Goal: Transaction & Acquisition: Purchase product/service

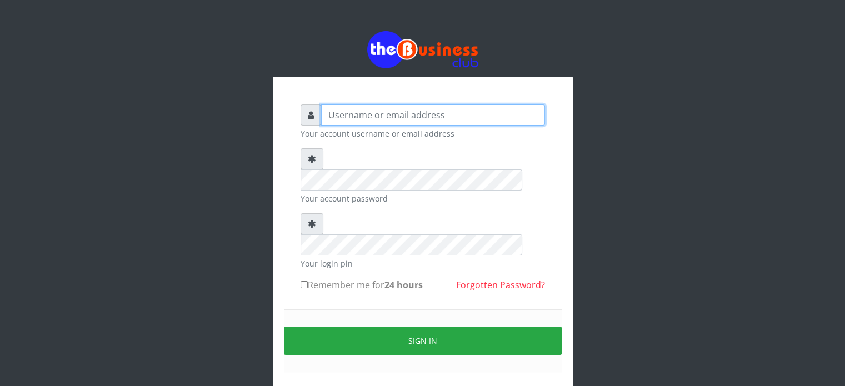
type input "videx"
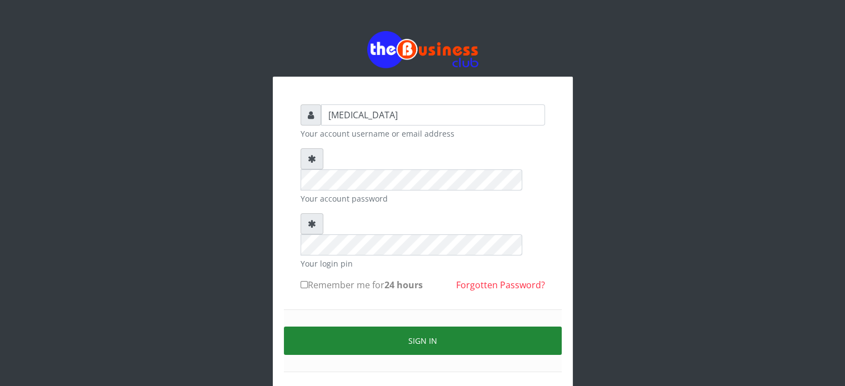
click at [449, 327] on button "Sign in" at bounding box center [423, 341] width 278 height 28
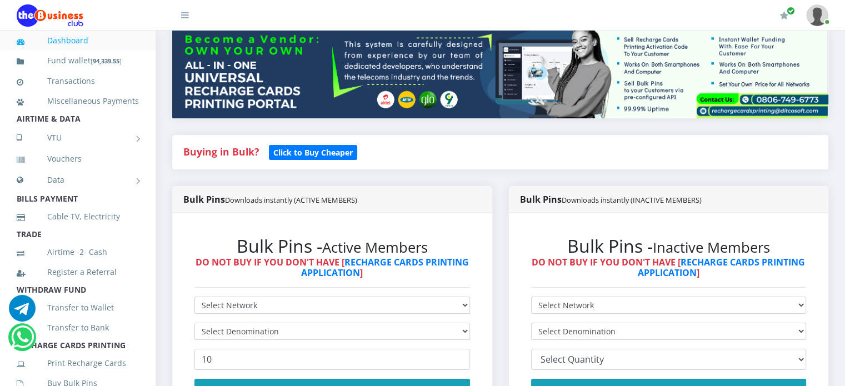
scroll to position [140, 0]
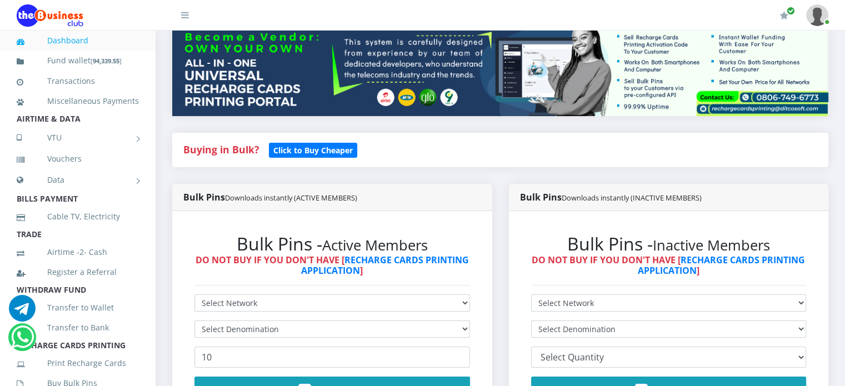
click at [250, 306] on div "Bulk Pins - Active Members DO NOT BUY IF YOU DON'T HAVE [ RECHARGE CARDS PRINTI…" at bounding box center [332, 325] width 298 height 206
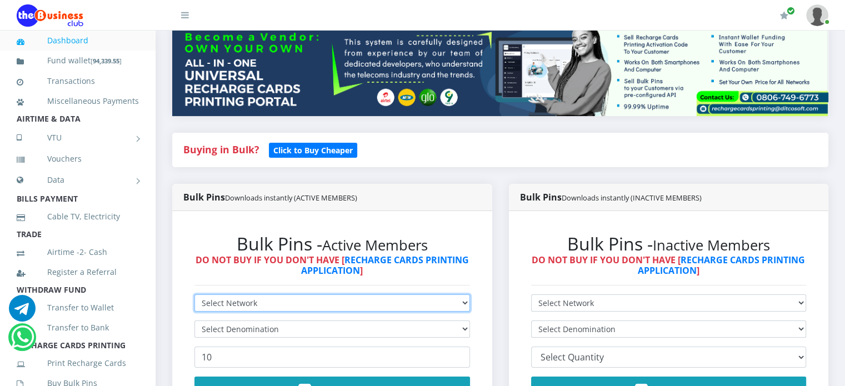
click at [252, 312] on select "Select Network MTN Globacom 9Mobile Airtel" at bounding box center [333, 303] width 276 height 17
select select "Glo"
click at [195, 307] on select "Select Network MTN Globacom 9Mobile Airtel" at bounding box center [333, 303] width 276 height 17
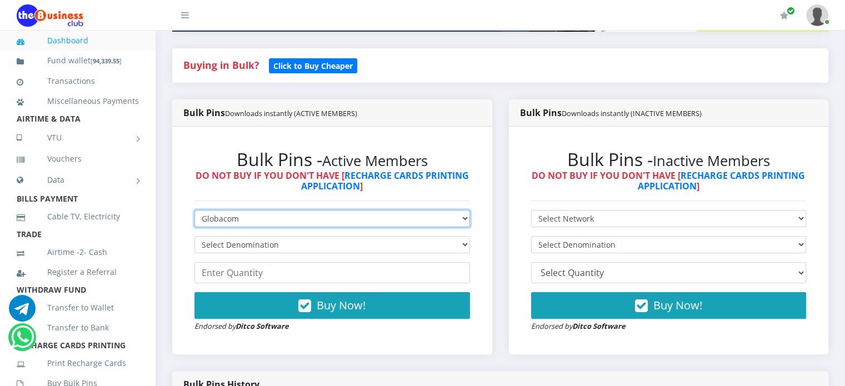
scroll to position [227, 0]
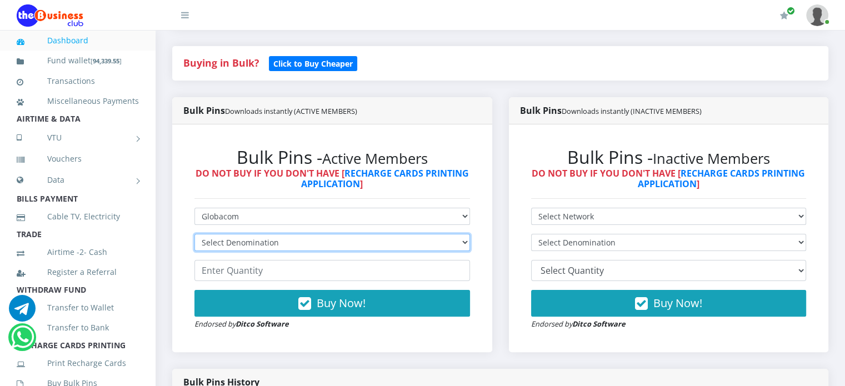
click at [245, 251] on select "Select Denomination Glo NGN100 - ₦96.55 Glo NGN200 - ₦193.10 Glo NGN500 - ₦482.…" at bounding box center [333, 242] width 276 height 17
select select "96.55-100"
click at [195, 246] on select "Select Denomination Glo NGN100 - ₦96.55 Glo NGN200 - ₦193.10 Glo NGN500 - ₦482.…" at bounding box center [333, 242] width 276 height 17
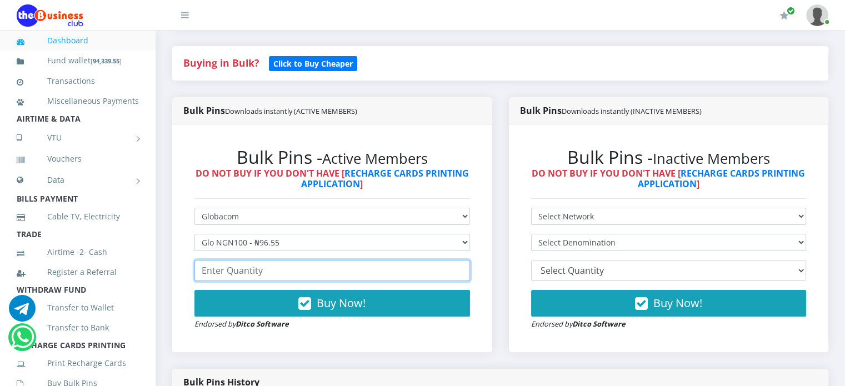
click at [249, 281] on input "number" at bounding box center [333, 270] width 276 height 21
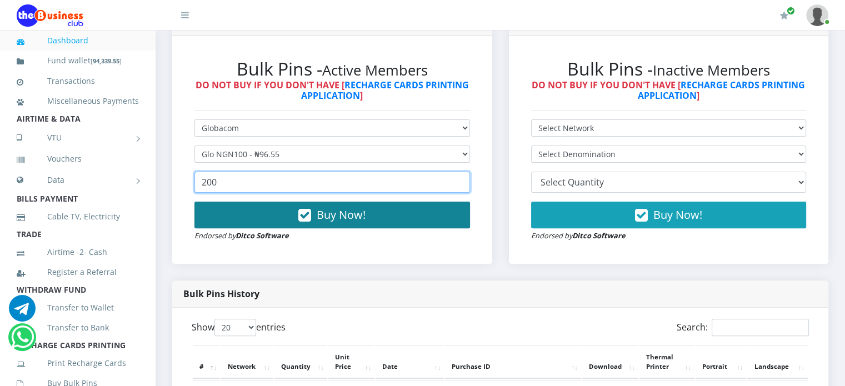
type input "200"
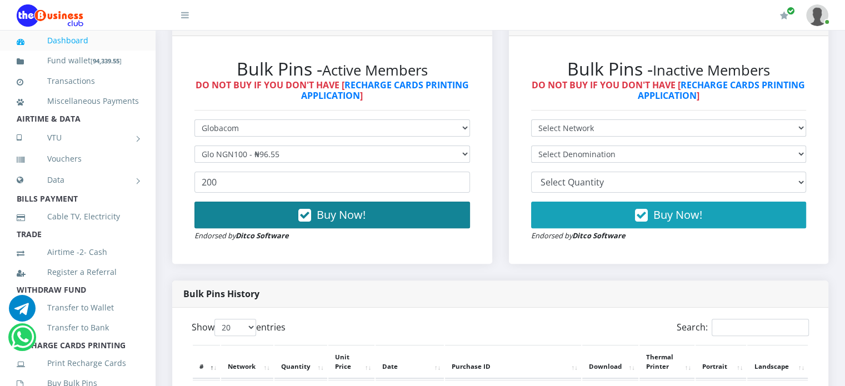
click at [333, 222] on span "Buy Now!" at bounding box center [341, 214] width 49 height 15
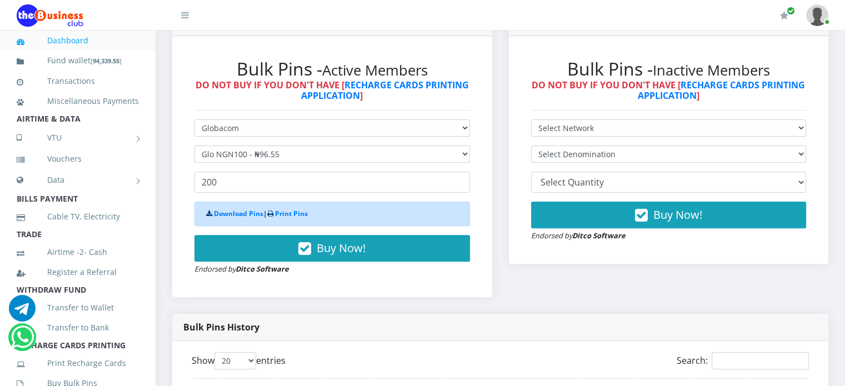
click at [318, 157] on form "Select Network MTN Globacom 9Mobile Airtel Select Denomination Glo NGN100 - ₦96…" at bounding box center [333, 198] width 276 height 156
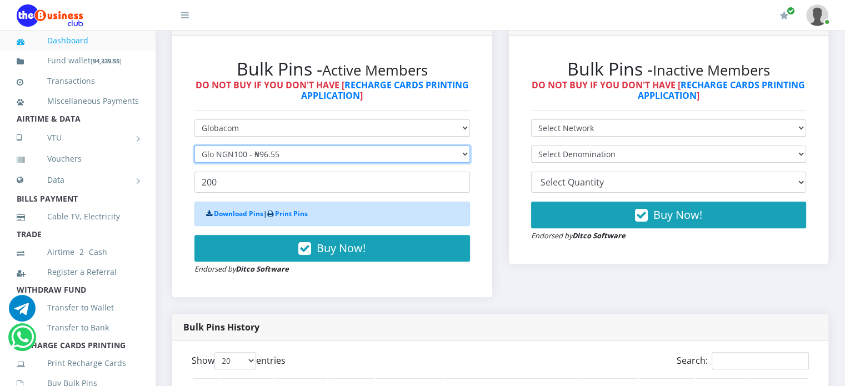
click at [270, 160] on select "Select Denomination Glo NGN100 - ₦96.55 Glo NGN200 - ₦193.10 Glo NGN500 - ₦482.…" at bounding box center [333, 154] width 276 height 17
select select "193.1-200"
click at [195, 158] on select "Select Denomination Glo NGN100 - ₦96.55 Glo NGN200 - ₦193.10 Glo NGN500 - ₦482.…" at bounding box center [333, 154] width 276 height 17
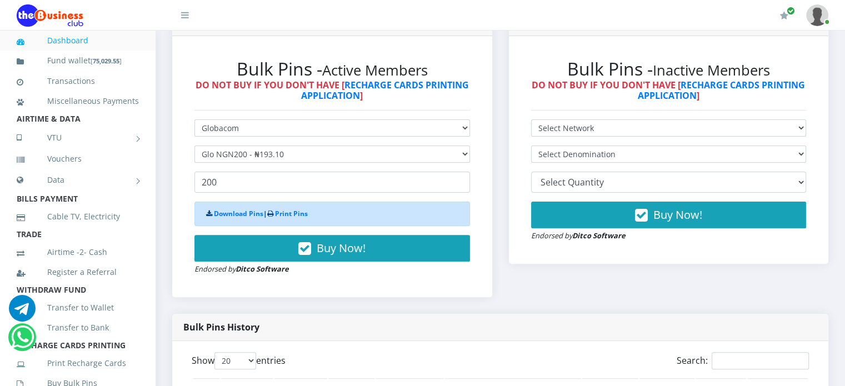
click at [278, 211] on form "Select Network MTN Globacom 9Mobile Airtel Select Denomination Glo NGN100 - ₦96…" at bounding box center [333, 198] width 276 height 156
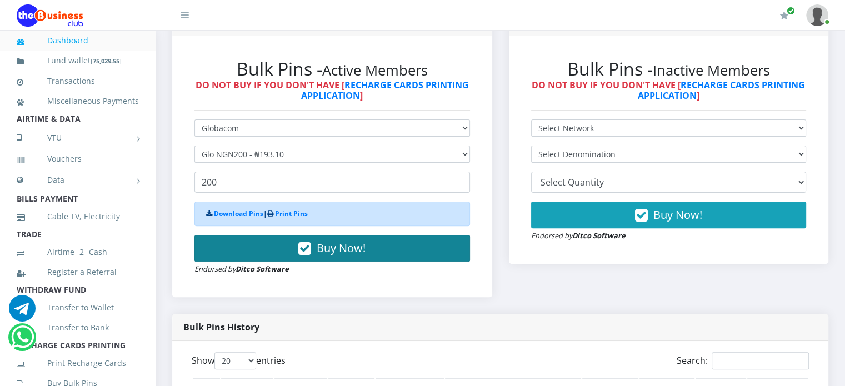
click at [356, 256] on span "Buy Now!" at bounding box center [341, 248] width 49 height 15
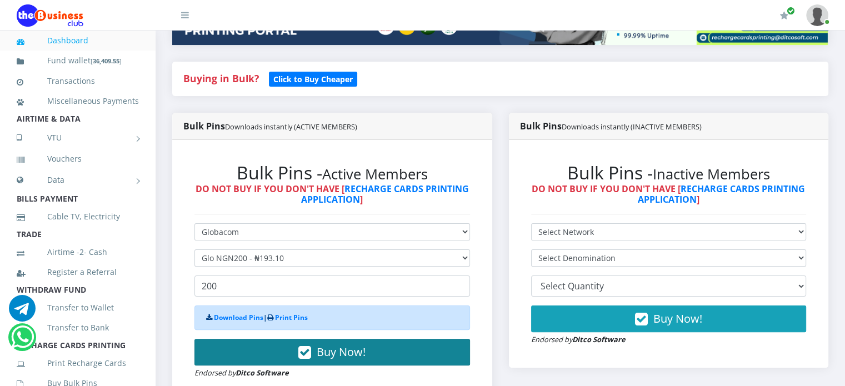
scroll to position [212, 0]
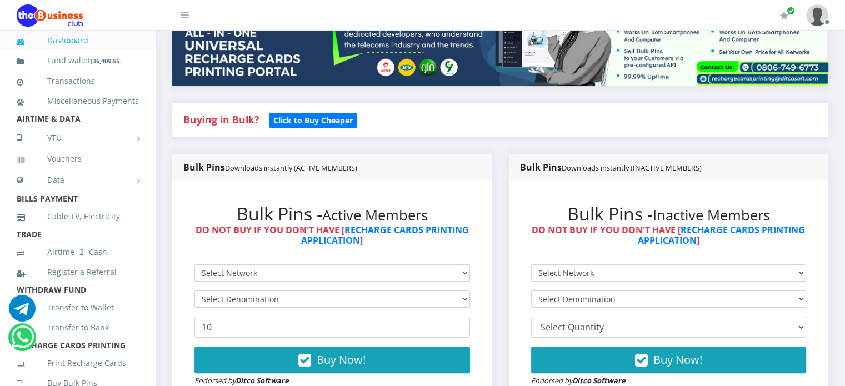
scroll to position [286, 0]
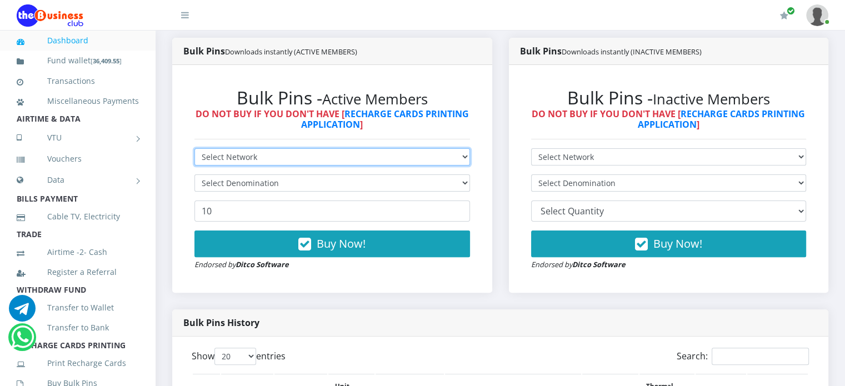
click at [383, 165] on select "Select Network MTN Globacom 9Mobile Airtel" at bounding box center [333, 156] width 276 height 17
select select "Airtel"
click at [195, 161] on select "Select Network MTN Globacom 9Mobile Airtel" at bounding box center [333, 156] width 276 height 17
click at [239, 166] on select "Select Network MTN Globacom 9Mobile Airtel" at bounding box center [333, 156] width 276 height 17
select select "Glo"
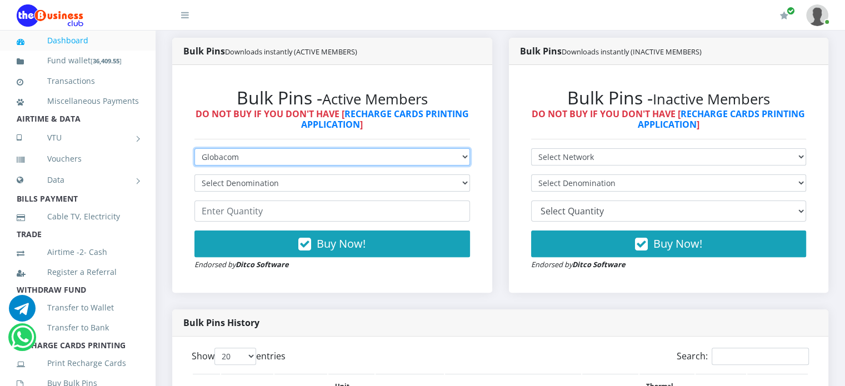
click at [195, 161] on select "Select Network MTN Globacom 9Mobile Airtel" at bounding box center [333, 156] width 276 height 17
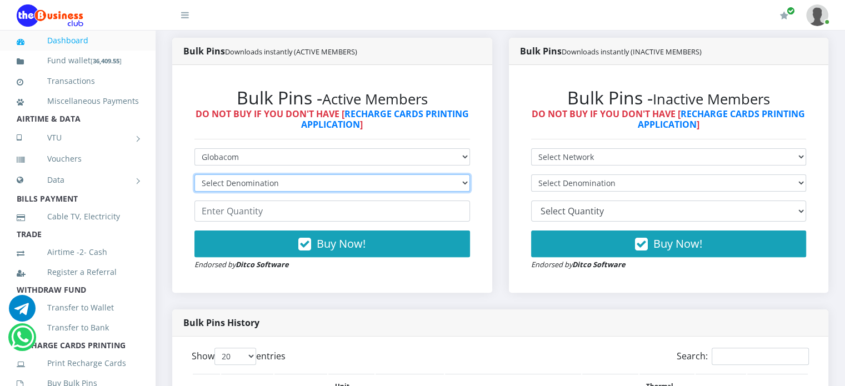
click at [227, 192] on select "Select Denomination" at bounding box center [333, 183] width 276 height 17
select select "482.75-500"
click at [195, 187] on select "Select Denomination Glo NGN100 - ₦96.55 Glo NGN200 - ₦193.10 Glo NGN500 - ₦482.…" at bounding box center [333, 183] width 276 height 17
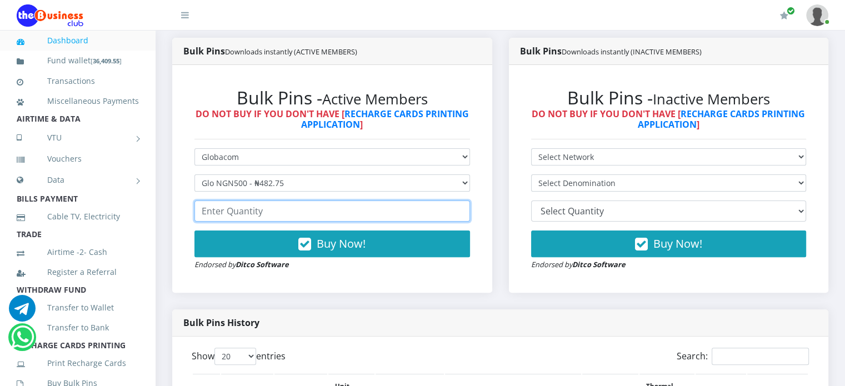
click at [240, 222] on input "number" at bounding box center [333, 211] width 276 height 21
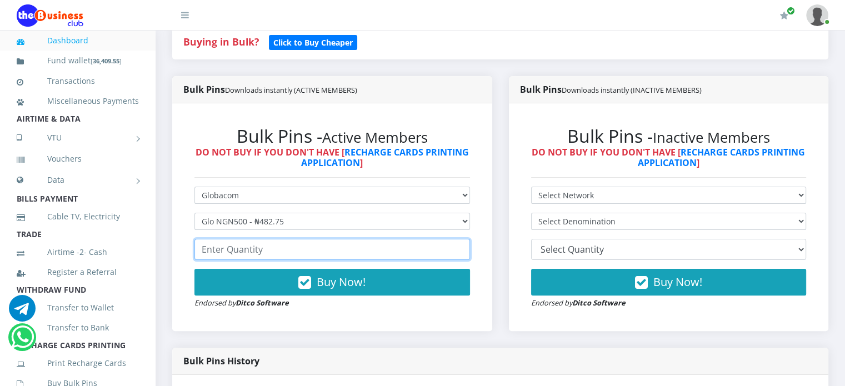
scroll to position [293, 0]
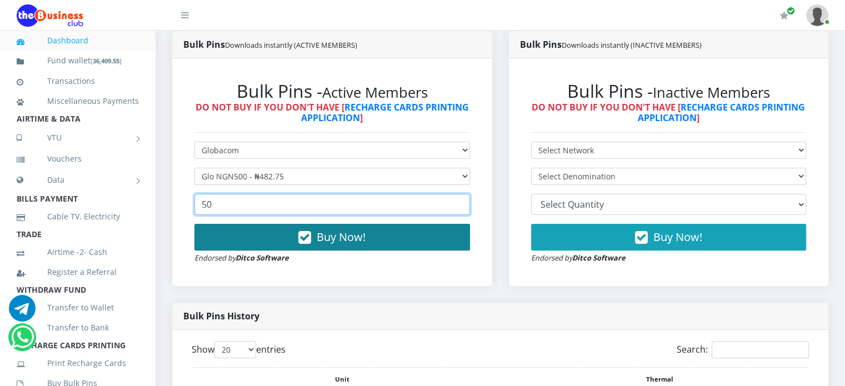
type input "50"
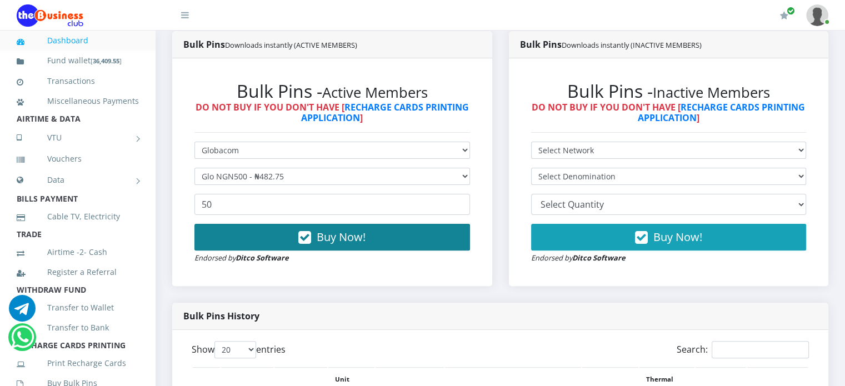
click at [268, 247] on button "Buy Now!" at bounding box center [333, 237] width 276 height 27
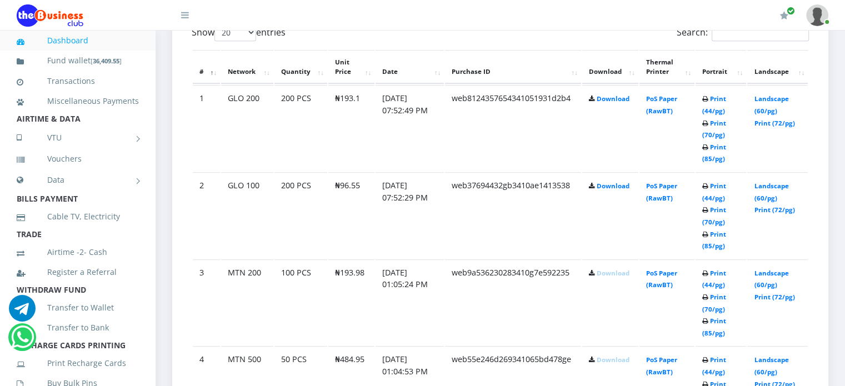
scroll to position [644, 0]
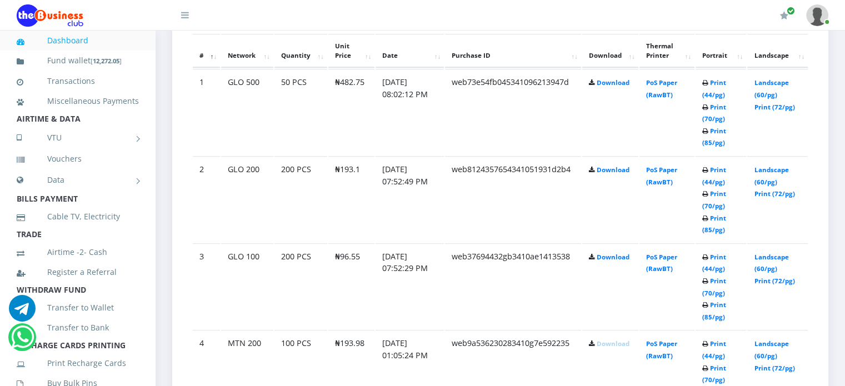
scroll to position [623, 0]
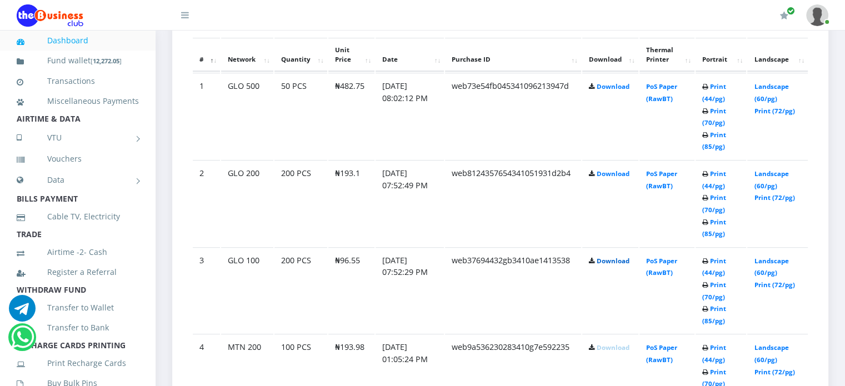
click at [616, 265] on link "Download" at bounding box center [613, 261] width 33 height 8
click at [609, 178] on link "Download" at bounding box center [613, 174] width 33 height 8
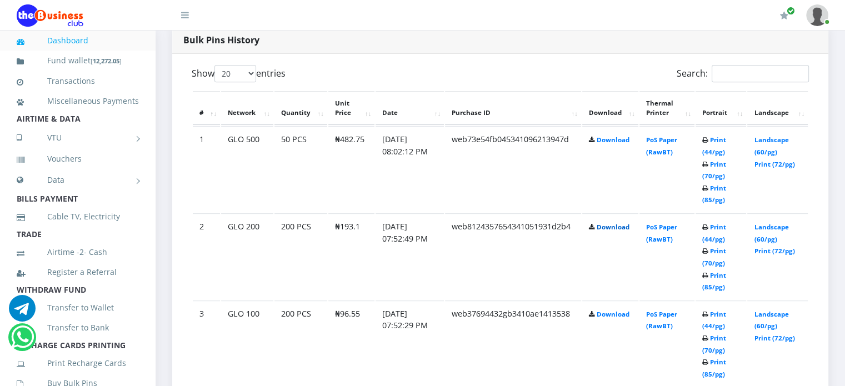
scroll to position [566, 0]
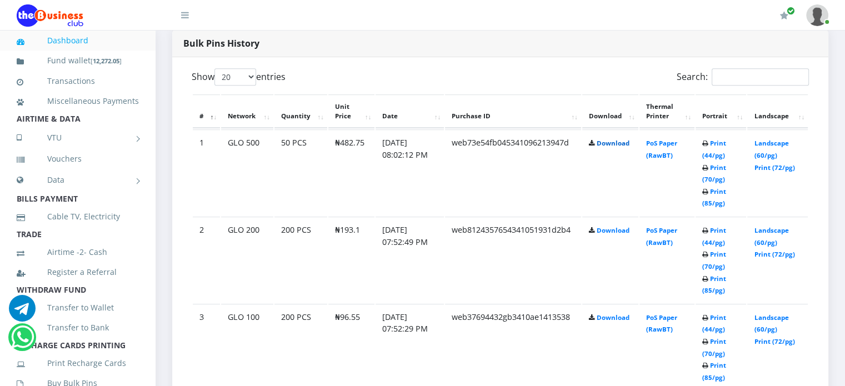
click at [608, 147] on link "Download" at bounding box center [613, 143] width 33 height 8
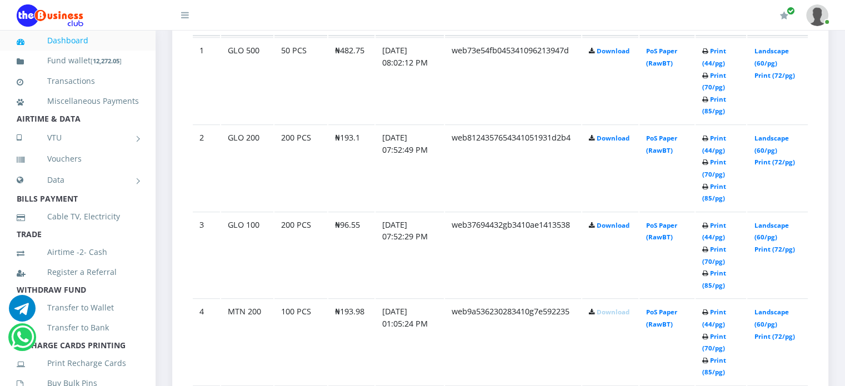
scroll to position [663, 0]
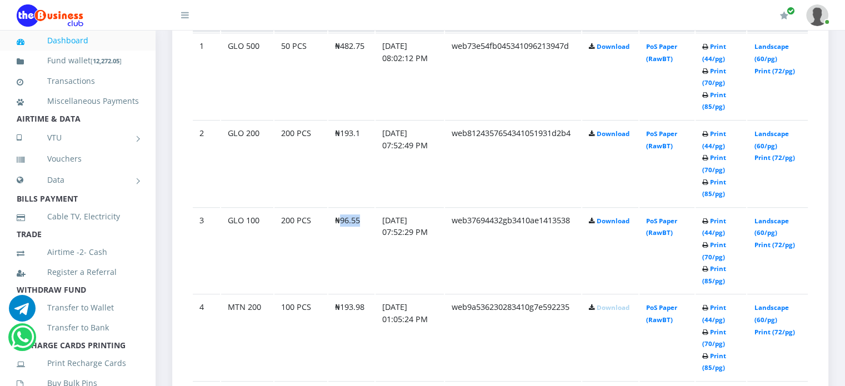
drag, startPoint x: 341, startPoint y: 228, endPoint x: 364, endPoint y: 231, distance: 22.3
click at [364, 231] on td "₦96.55" at bounding box center [351, 250] width 46 height 86
copy td "96.55"
drag, startPoint x: 340, startPoint y: 146, endPoint x: 365, endPoint y: 144, distance: 25.1
click at [365, 144] on td "₦193.1" at bounding box center [351, 163] width 46 height 86
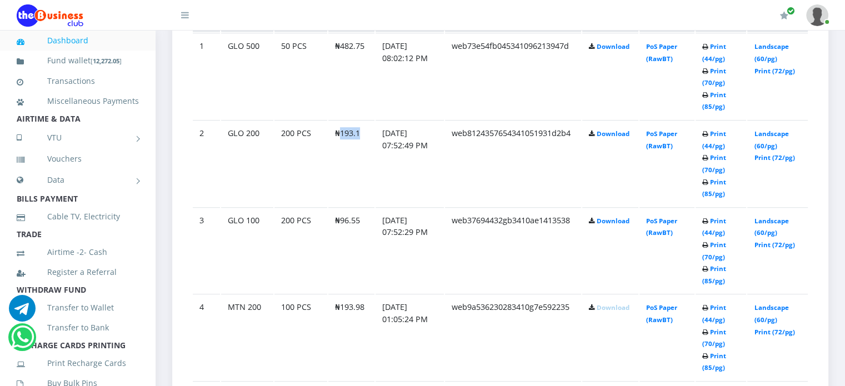
copy td "193.1"
drag, startPoint x: 339, startPoint y: 57, endPoint x: 362, endPoint y: 58, distance: 23.9
click at [362, 58] on td "₦482.75" at bounding box center [351, 76] width 46 height 86
copy td "482.75"
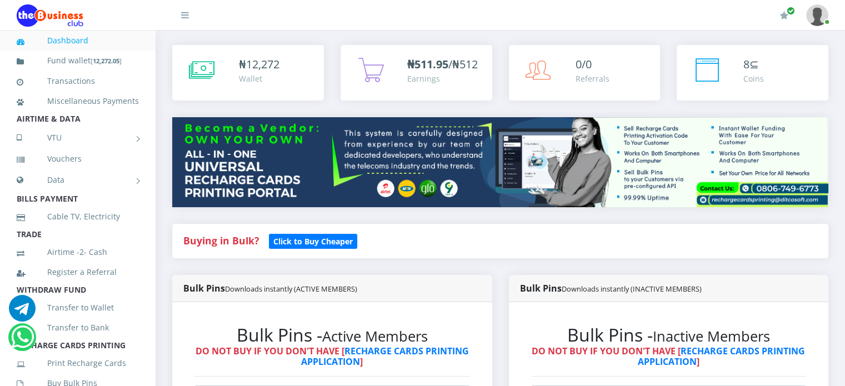
scroll to position [0, 0]
